Goal: Complete application form

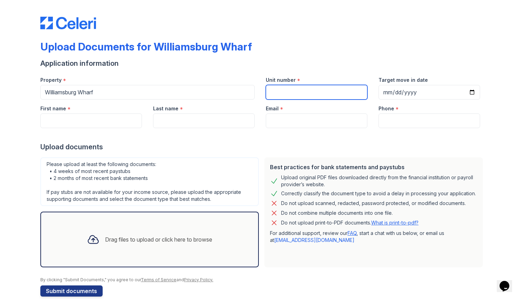
click at [302, 92] on input "Unit number" at bounding box center [317, 92] width 102 height 15
type input "3162"
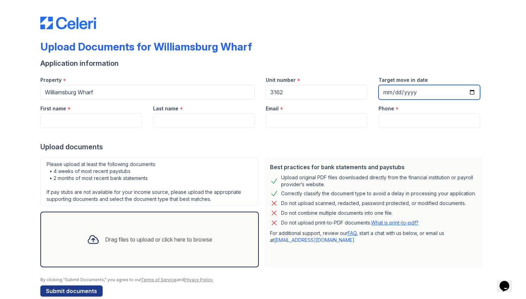
click at [385, 91] on input "Target move in date" at bounding box center [429, 92] width 102 height 15
click at [397, 93] on input "[DATE]" at bounding box center [429, 92] width 102 height 15
type input "[DATE]"
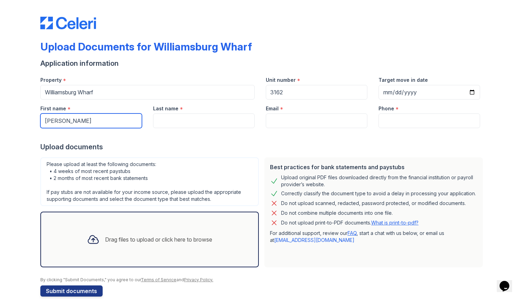
type input "[PERSON_NAME]"
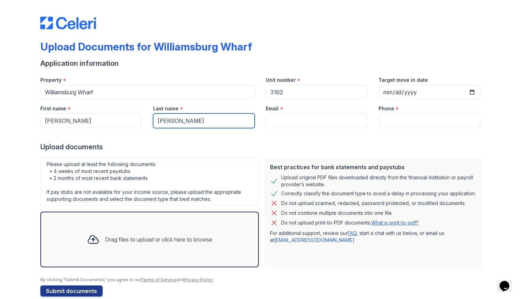
type input "[PERSON_NAME]"
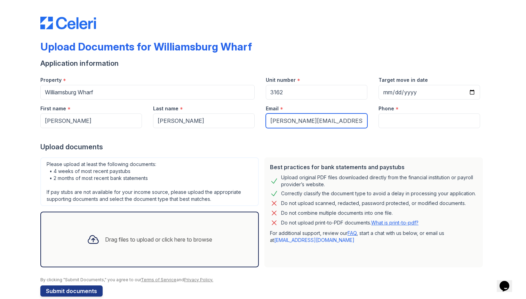
type input "[PERSON_NAME][EMAIL_ADDRESS][DOMAIN_NAME]"
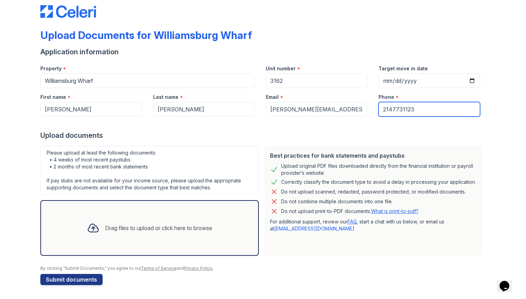
scroll to position [11, 0]
type input "2147731123"
click at [157, 224] on div "Drag files to upload or click here to browse" at bounding box center [158, 228] width 107 height 8
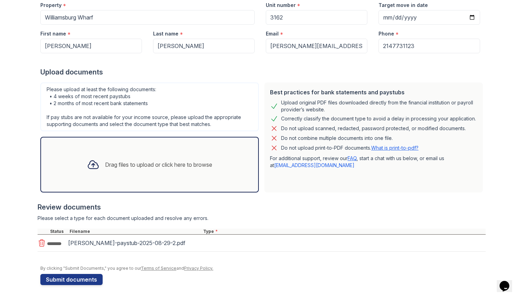
scroll to position [77, 0]
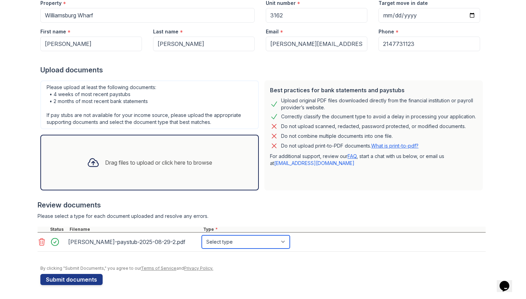
select select "paystub"
click at [183, 158] on div "Drag files to upload or click here to browse" at bounding box center [158, 162] width 107 height 8
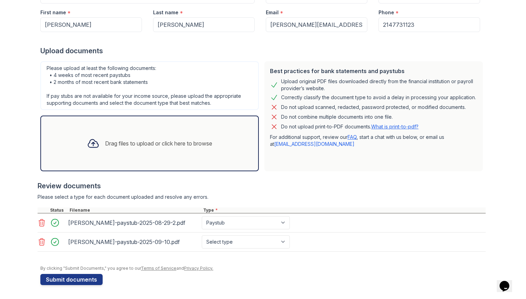
scroll to position [96, 0]
select select "paystub"
click at [181, 134] on div "Drag files to upload or click here to browse" at bounding box center [149, 144] width 136 height 24
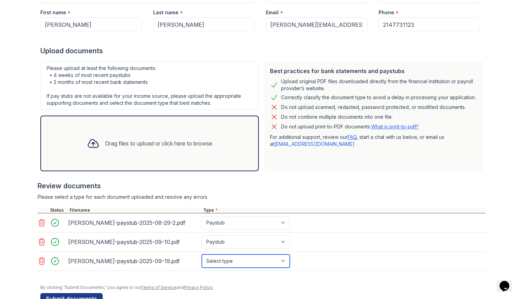
select select "paystub"
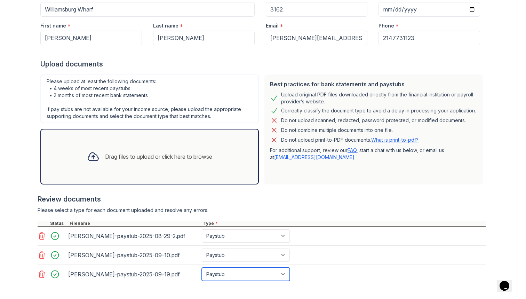
scroll to position [101, 0]
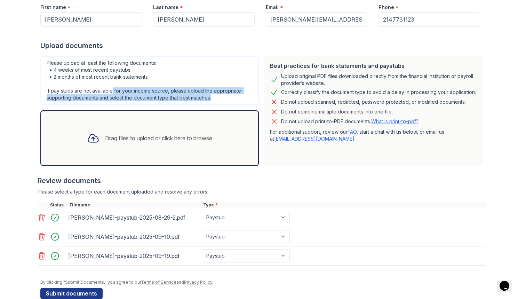
drag, startPoint x: 112, startPoint y: 91, endPoint x: 214, endPoint y: 95, distance: 101.6
click at [214, 95] on div "Please upload at least the following documents: • 4 weeks of most recent paystu…" at bounding box center [149, 80] width 218 height 49
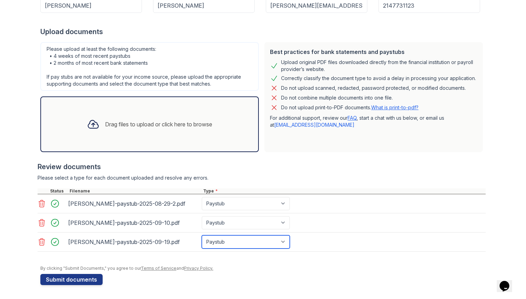
scroll to position [115, 0]
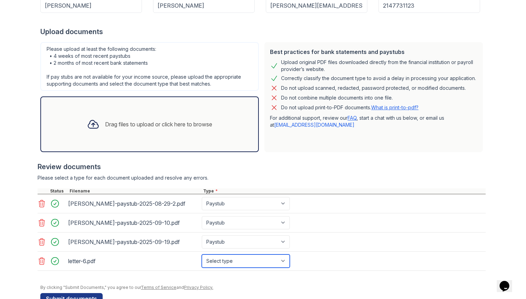
select select "bank_statement"
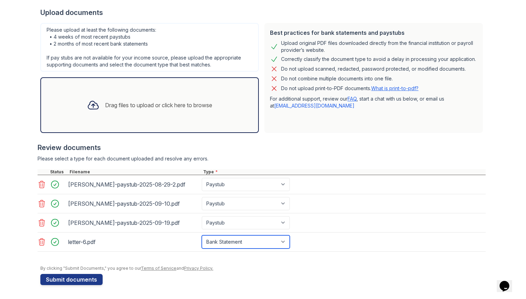
scroll to position [134, 0]
click at [215, 105] on div "Drag files to upload or click here to browse" at bounding box center [149, 105] width 136 height 24
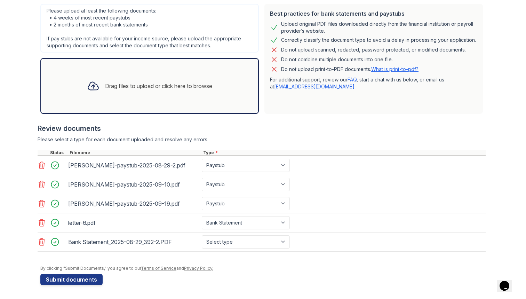
scroll to position [153, 0]
select select "bank_statement"
click at [85, 278] on button "Submit documents" at bounding box center [71, 279] width 62 height 11
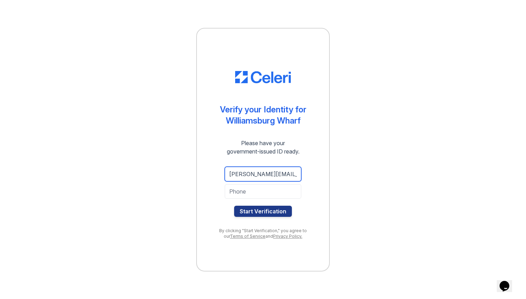
type input "[PERSON_NAME][EMAIL_ADDRESS][DOMAIN_NAME]"
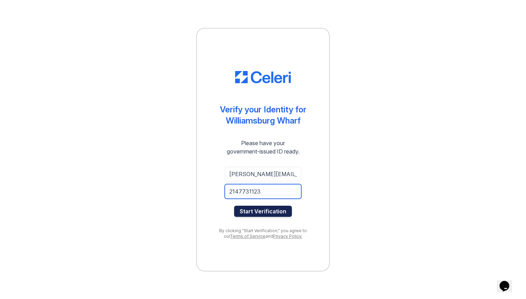
type input "2147731123"
click at [277, 212] on button "Start Verification" at bounding box center [263, 211] width 58 height 11
